Goal: Find contact information: Find contact information

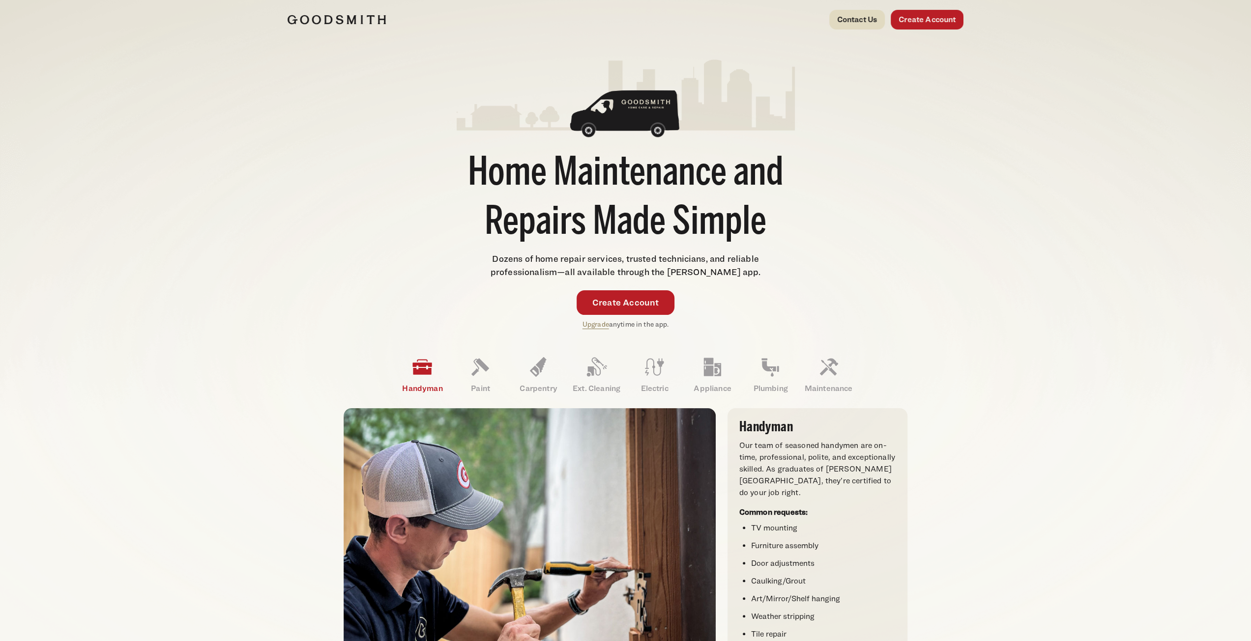
click at [862, 18] on link "Contact Us" at bounding box center [857, 20] width 56 height 20
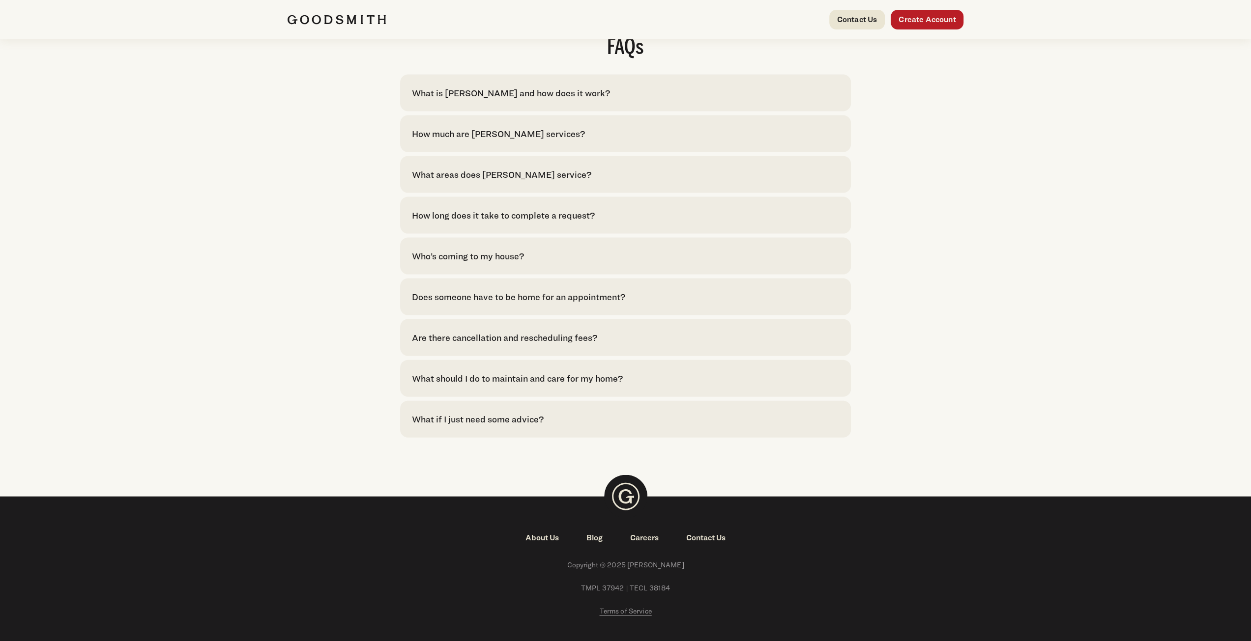
scroll to position [2048, 0]
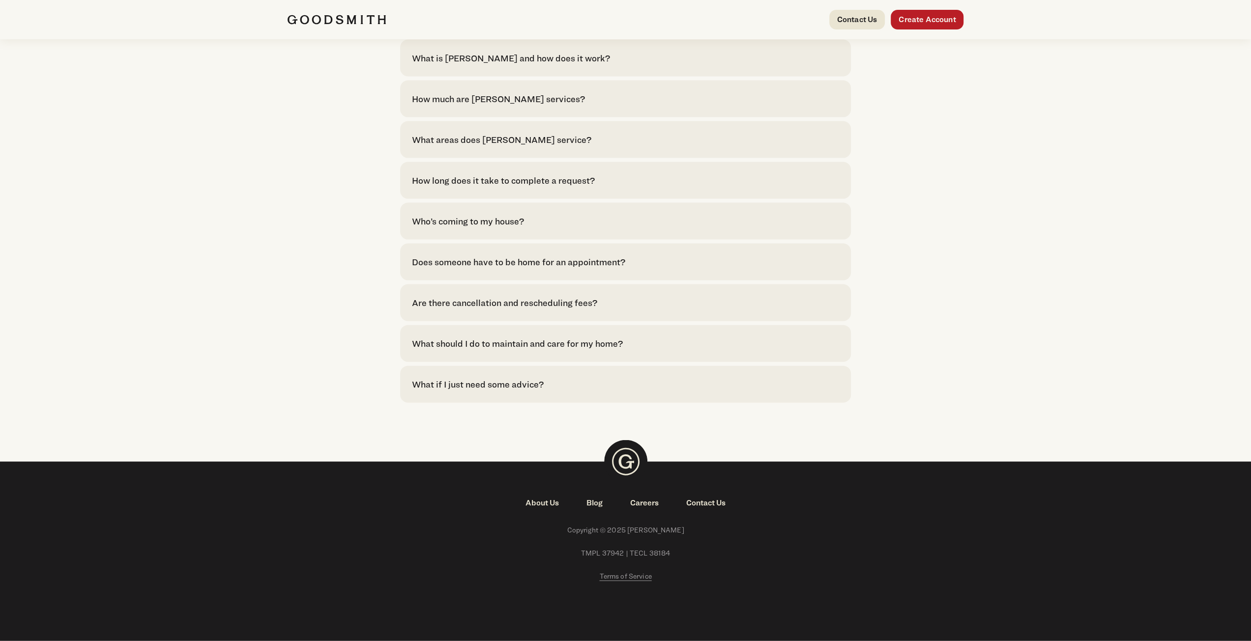
click at [544, 503] on link "About Us" at bounding box center [542, 503] width 61 height 12
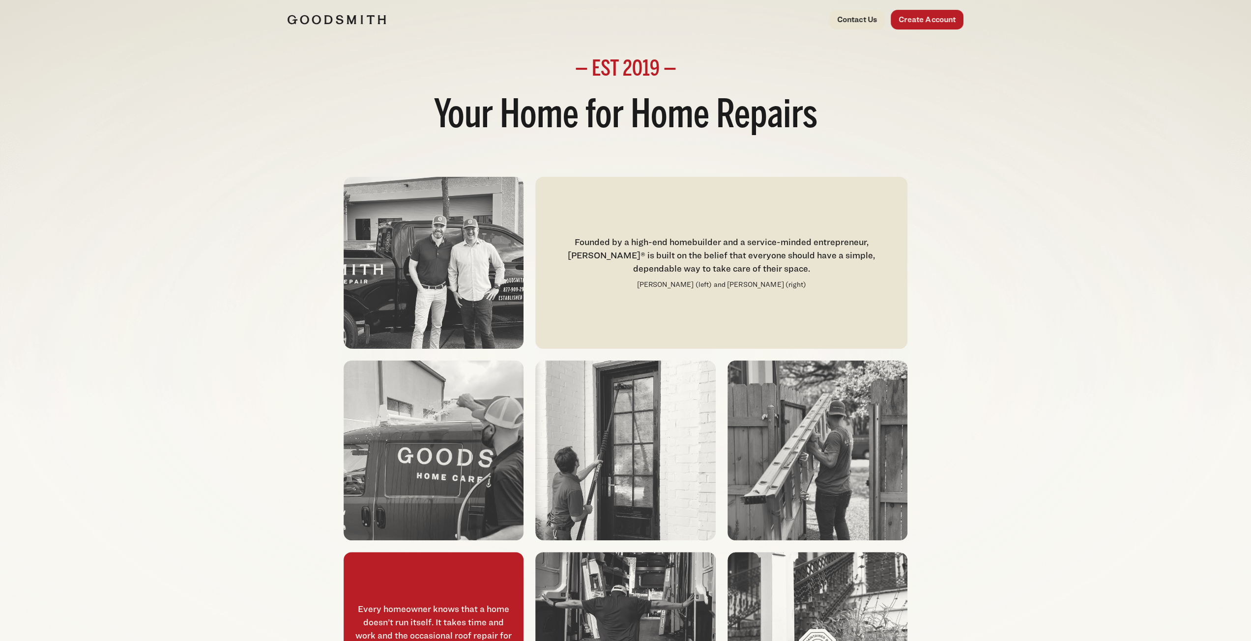
click at [544, 503] on img at bounding box center [625, 451] width 180 height 180
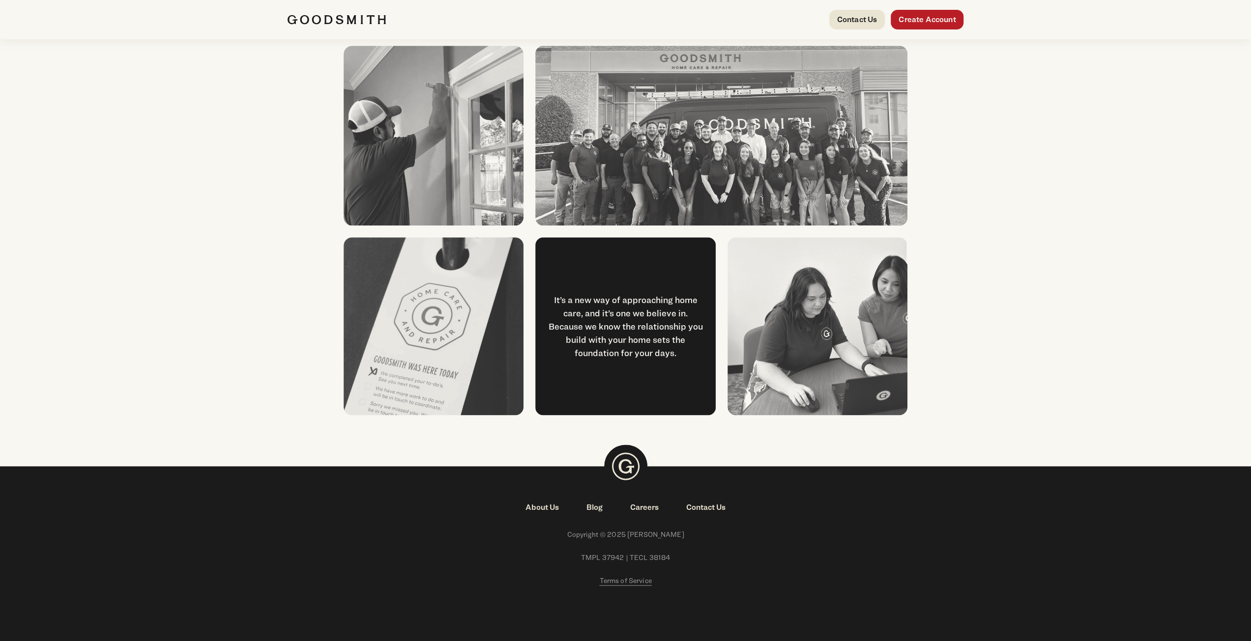
scroll to position [1087, 0]
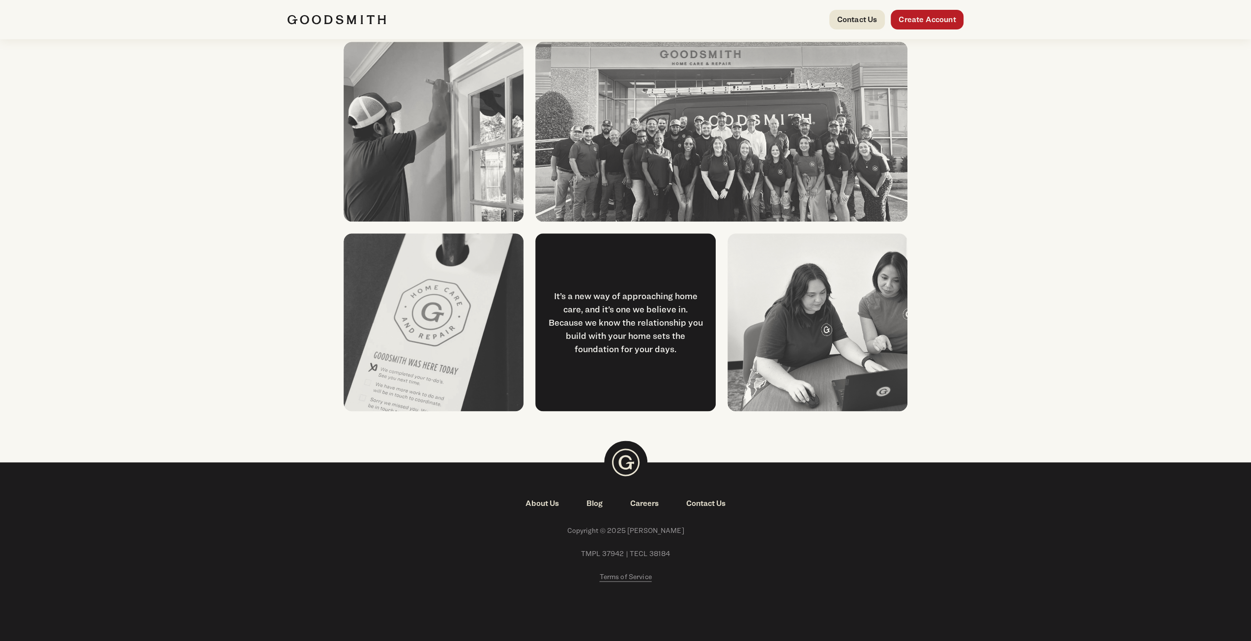
click at [702, 504] on link "Contact Us" at bounding box center [705, 504] width 67 height 12
